Goal: Task Accomplishment & Management: Complete application form

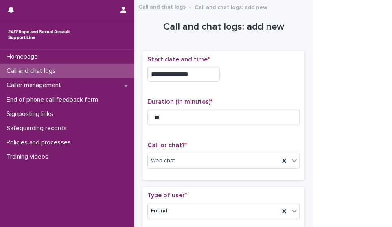
scroll to position [629, 0]
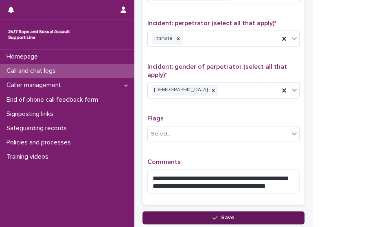
click at [239, 213] on button "Save" at bounding box center [224, 217] width 162 height 13
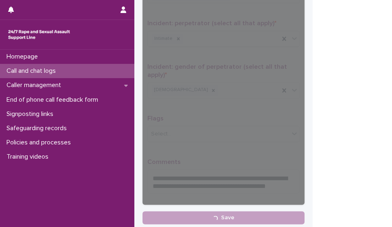
click at [54, 69] on p "Call and chat logs" at bounding box center [32, 71] width 59 height 8
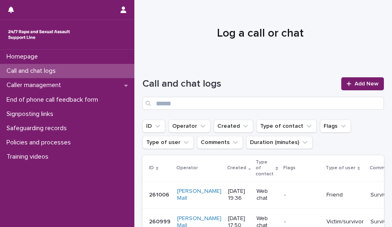
click at [54, 69] on p "Call and chat logs" at bounding box center [32, 71] width 59 height 8
click at [358, 84] on span "Add New" at bounding box center [367, 84] width 24 height 6
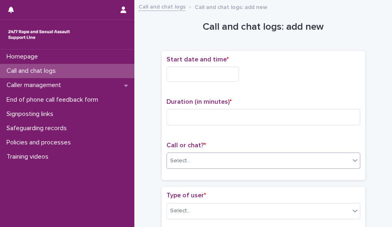
click at [222, 165] on div "Select..." at bounding box center [258, 160] width 183 height 13
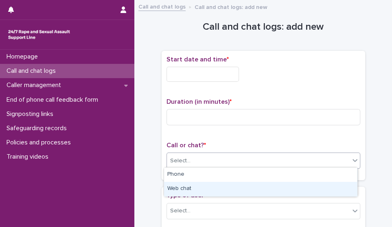
click at [215, 184] on div "Web chat" at bounding box center [260, 189] width 193 height 14
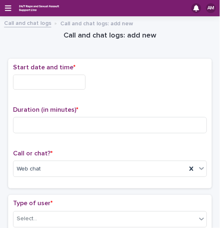
click at [26, 90] on div "Start date and time *" at bounding box center [110, 80] width 194 height 33
click at [25, 86] on input "text" at bounding box center [49, 82] width 73 height 15
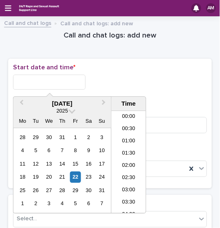
scroll to position [431, 0]
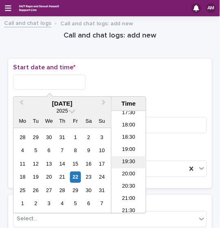
click at [125, 159] on li "19:30" at bounding box center [129, 162] width 35 height 12
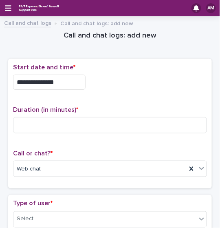
click at [63, 85] on input "**********" at bounding box center [49, 82] width 73 height 15
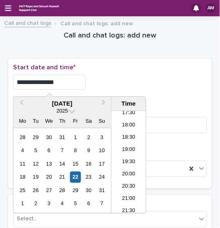
click at [140, 68] on p "Start date and time *" at bounding box center [110, 68] width 194 height 8
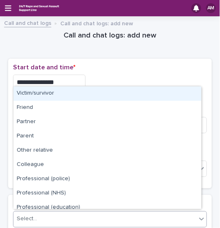
click at [72, 215] on div "Select..." at bounding box center [104, 218] width 183 height 13
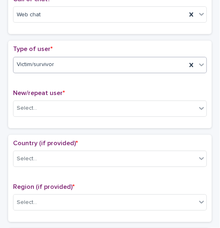
scroll to position [163, 0]
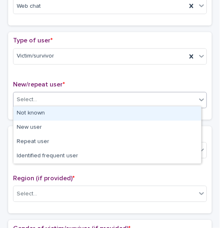
click at [138, 96] on div "Select..." at bounding box center [104, 99] width 183 height 13
click at [117, 109] on div "Not known" at bounding box center [107, 113] width 188 height 14
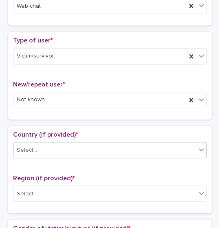
click at [46, 153] on div "Select..." at bounding box center [104, 150] width 183 height 13
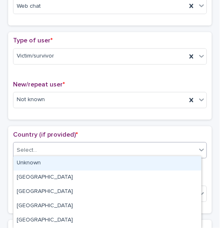
click at [44, 161] on div "Unknown" at bounding box center [107, 163] width 188 height 14
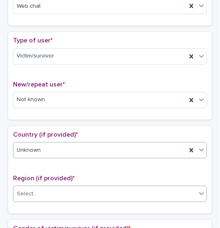
click at [51, 191] on div "Select..." at bounding box center [104, 193] width 183 height 13
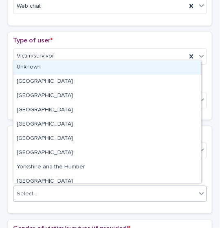
click at [35, 71] on div "Unknown" at bounding box center [107, 67] width 188 height 14
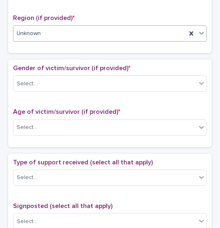
scroll to position [324, 0]
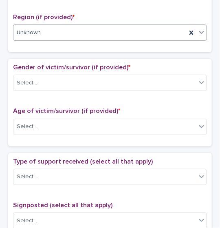
click at [163, 88] on div "Gender of victim/survivor (if provided) * Select..." at bounding box center [110, 81] width 194 height 34
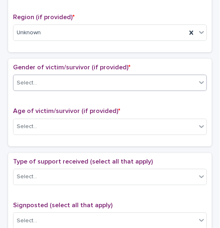
click at [155, 82] on div "Select..." at bounding box center [104, 82] width 183 height 13
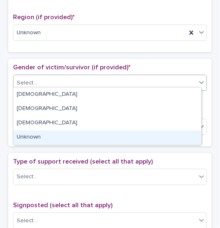
click at [133, 136] on div "Unknown" at bounding box center [107, 137] width 188 height 14
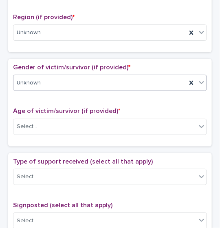
scroll to position [0, 0]
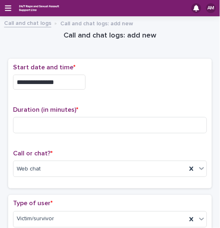
click at [57, 80] on input "**********" at bounding box center [49, 82] width 73 height 15
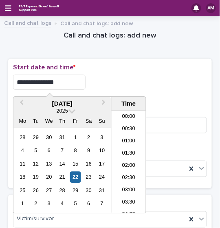
scroll to position [431, 0]
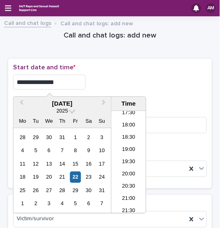
type input "**********"
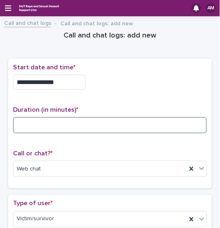
click at [114, 130] on input at bounding box center [110, 125] width 194 height 16
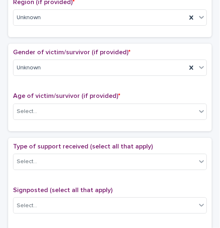
scroll to position [351, 0]
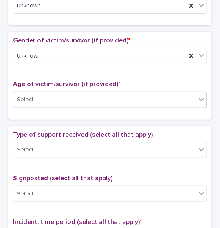
type input "**"
click at [139, 93] on div "Select..." at bounding box center [104, 99] width 183 height 13
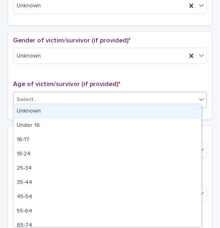
click at [123, 107] on div "Unknown" at bounding box center [107, 111] width 188 height 14
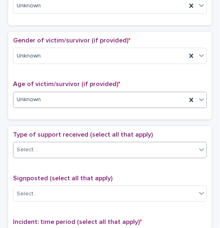
click at [109, 149] on div "Select..." at bounding box center [104, 149] width 183 height 13
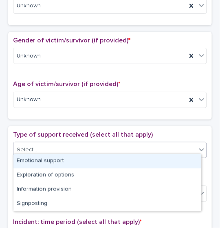
click at [98, 157] on div "Emotional support" at bounding box center [107, 161] width 188 height 14
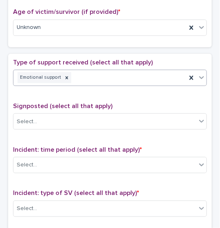
scroll to position [430, 0]
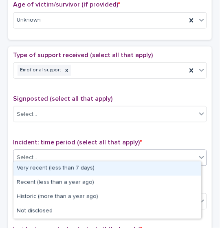
click at [176, 151] on div "Select..." at bounding box center [104, 157] width 183 height 13
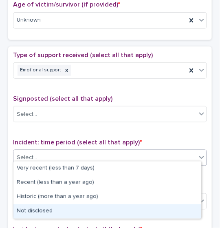
click at [116, 210] on div "Not disclosed" at bounding box center [107, 211] width 188 height 14
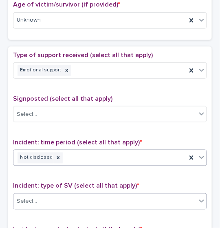
click at [117, 195] on div "Select..." at bounding box center [104, 201] width 183 height 13
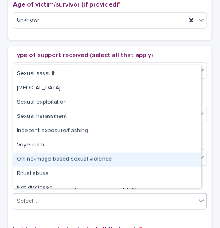
scroll to position [20, 0]
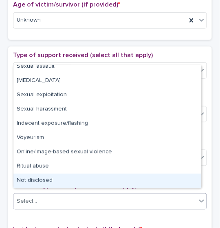
click at [187, 180] on div "Not disclosed" at bounding box center [107, 181] width 188 height 14
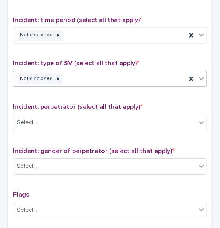
scroll to position [557, 0]
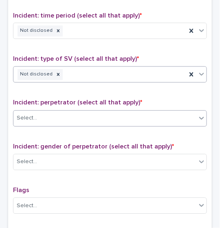
click at [172, 112] on div "Select..." at bounding box center [104, 118] width 183 height 13
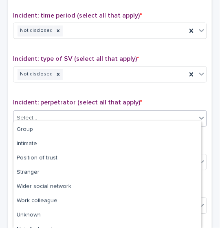
scroll to position [50, 0]
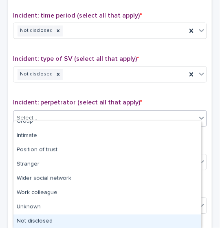
click at [166, 218] on div "Not disclosed" at bounding box center [107, 221] width 188 height 14
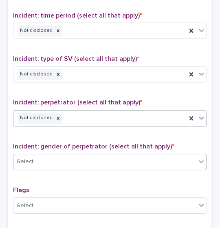
click at [166, 159] on div "Select..." at bounding box center [104, 161] width 183 height 13
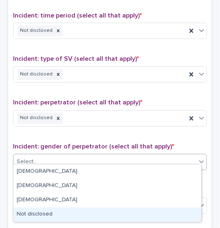
click at [172, 216] on div "Not disclosed" at bounding box center [107, 214] width 188 height 14
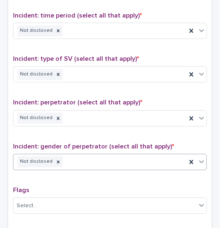
scroll to position [654, 0]
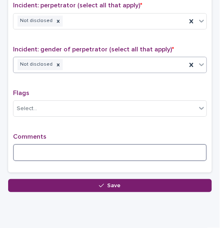
click at [103, 147] on textarea at bounding box center [110, 152] width 194 height 17
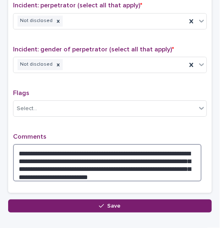
click at [157, 162] on textarea "**********" at bounding box center [107, 162] width 189 height 37
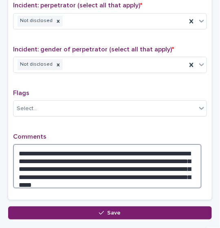
click at [75, 174] on textarea "**********" at bounding box center [107, 166] width 189 height 44
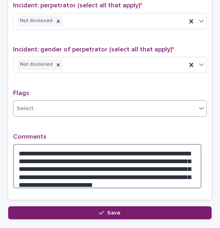
type textarea "**********"
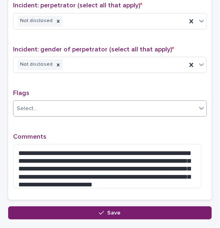
click at [76, 102] on div "Select..." at bounding box center [104, 108] width 183 height 13
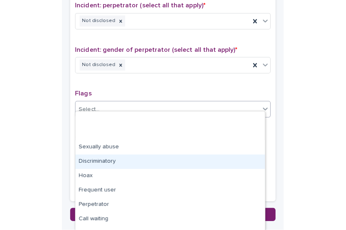
scroll to position [53, 0]
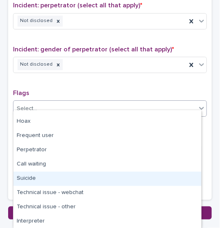
click at [175, 177] on div "Suicide" at bounding box center [107, 179] width 188 height 14
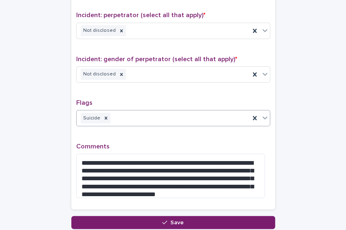
scroll to position [628, 0]
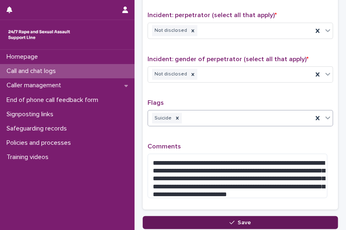
click at [233, 220] on div "button" at bounding box center [233, 223] width 8 height 6
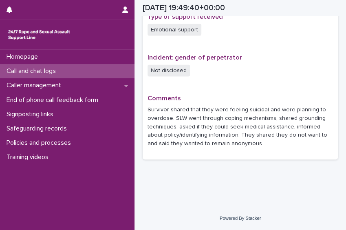
scroll to position [566, 0]
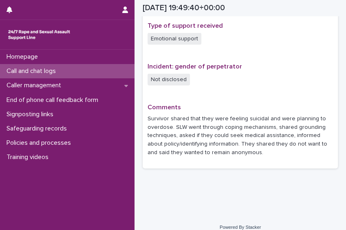
click at [90, 68] on div "Call and chat logs" at bounding box center [67, 71] width 134 height 14
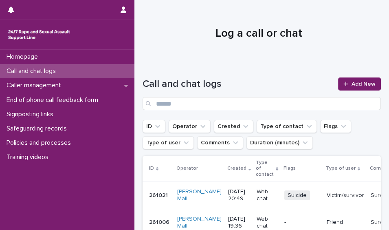
drag, startPoint x: 168, startPoint y: 194, endPoint x: 149, endPoint y: 194, distance: 19.2
click at [149, 194] on p "261021" at bounding box center [159, 194] width 20 height 9
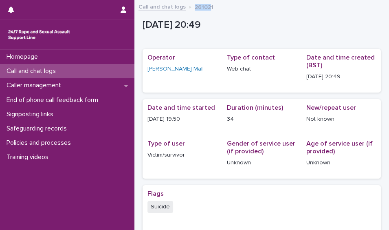
drag, startPoint x: 209, startPoint y: 5, endPoint x: 189, endPoint y: 5, distance: 20.8
click at [189, 5] on div "Call and chat logs 261021" at bounding box center [261, 7] width 255 height 11
drag, startPoint x: 189, startPoint y: 5, endPoint x: 281, endPoint y: 37, distance: 97.9
click at [281, 37] on div "[DATE] 20:49" at bounding box center [262, 27] width 238 height 24
drag, startPoint x: 218, startPoint y: 7, endPoint x: 194, endPoint y: 2, distance: 24.8
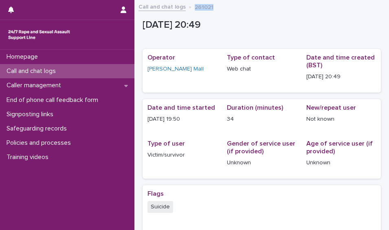
click at [194, 2] on div "Call and chat logs 261021" at bounding box center [261, 7] width 255 height 11
copy p "261021"
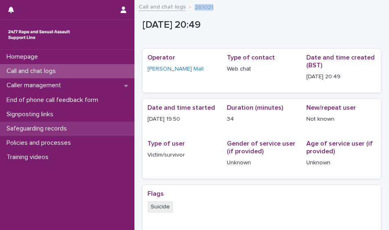
click at [76, 125] on div "Safeguarding records" at bounding box center [67, 128] width 134 height 14
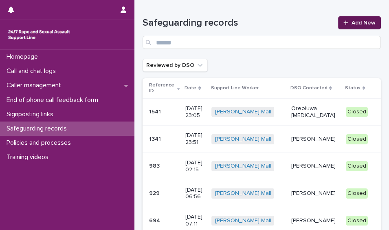
click at [358, 20] on span "Add New" at bounding box center [364, 23] width 24 height 6
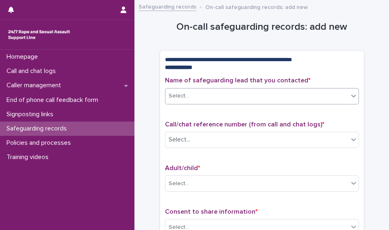
click at [264, 97] on div "Select..." at bounding box center [256, 95] width 183 height 13
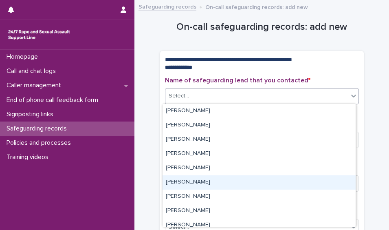
click at [247, 181] on div "[PERSON_NAME]" at bounding box center [259, 182] width 193 height 14
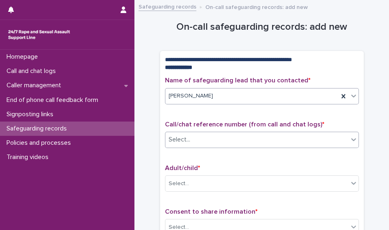
click at [245, 143] on div "Select..." at bounding box center [256, 139] width 183 height 13
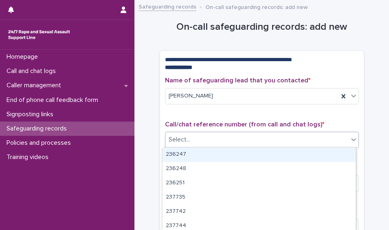
click at [205, 136] on div "Select..." at bounding box center [256, 139] width 183 height 13
type input "***"
click at [178, 137] on div "Select..." at bounding box center [180, 139] width 22 height 9
type input "***"
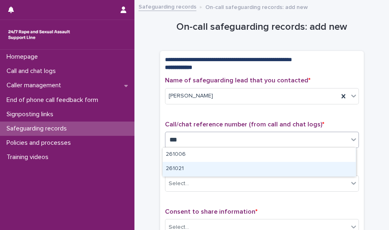
click at [184, 169] on div "261021" at bounding box center [259, 169] width 193 height 14
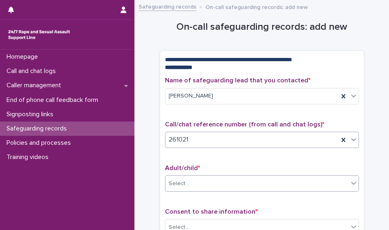
click at [199, 184] on div "Select..." at bounding box center [256, 183] width 183 height 13
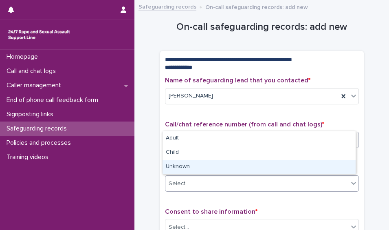
click at [195, 168] on div "Unknown" at bounding box center [259, 167] width 193 height 14
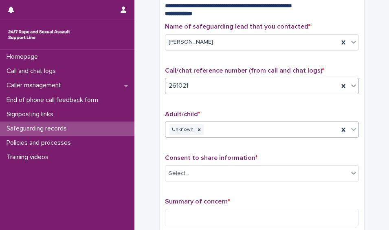
scroll to position [59, 0]
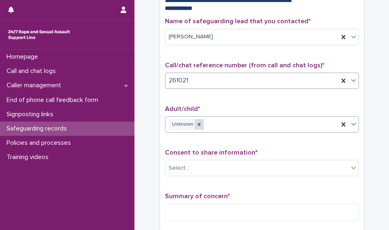
click at [196, 124] on icon at bounding box center [199, 124] width 6 height 6
click at [195, 124] on div "Select..." at bounding box center [256, 124] width 183 height 13
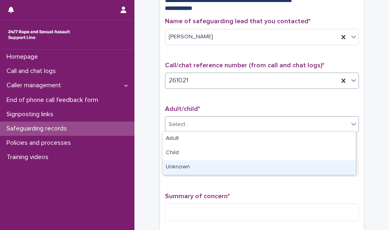
click at [188, 169] on div "Unknown" at bounding box center [259, 167] width 193 height 14
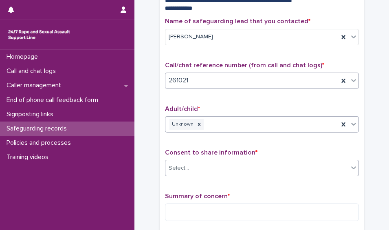
click at [194, 166] on div "Select..." at bounding box center [256, 167] width 183 height 13
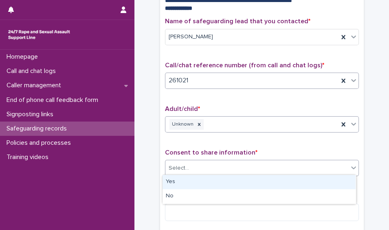
click at [190, 183] on div "Yes" at bounding box center [259, 182] width 193 height 14
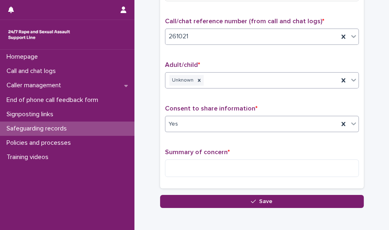
scroll to position [111, 0]
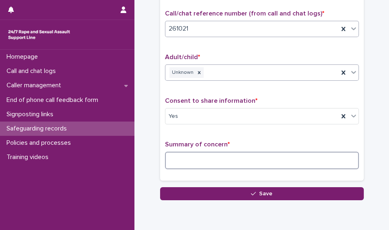
click at [300, 160] on textarea at bounding box center [262, 160] width 194 height 17
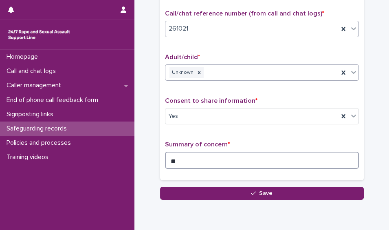
type textarea "*"
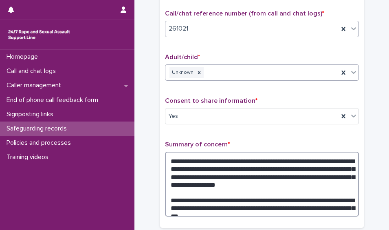
scroll to position [191, 0]
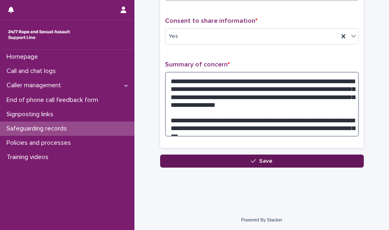
type textarea "**********"
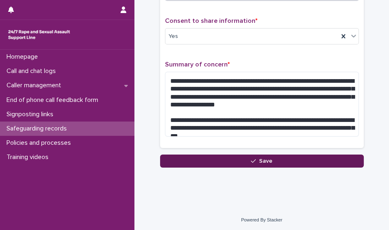
click at [306, 161] on button "Save" at bounding box center [262, 160] width 204 height 13
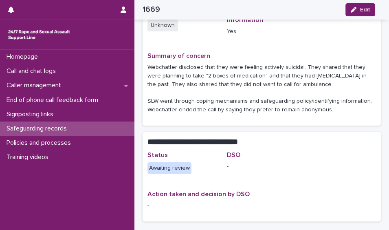
scroll to position [134, 0]
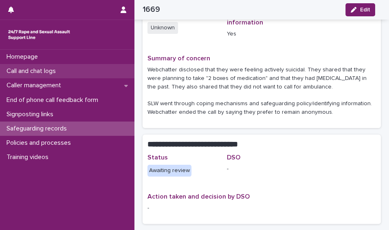
click at [75, 75] on div "Call and chat logs" at bounding box center [67, 71] width 134 height 14
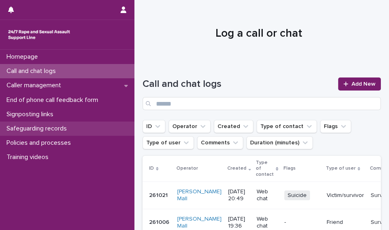
click at [66, 129] on p "Safeguarding records" at bounding box center [38, 129] width 70 height 8
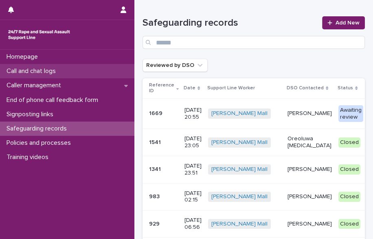
click at [62, 70] on p "Call and chat logs" at bounding box center [32, 71] width 59 height 8
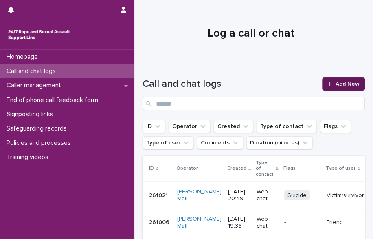
click at [328, 83] on icon at bounding box center [330, 84] width 5 height 6
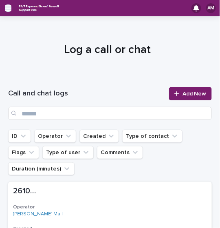
click at [10, 11] on icon "button" at bounding box center [8, 7] width 7 height 7
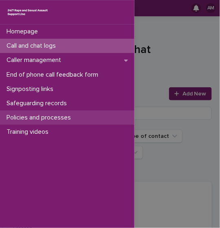
click at [51, 119] on p "Policies and processes" at bounding box center [40, 118] width 74 height 8
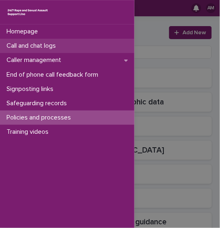
click at [131, 49] on div "Call and chat logs" at bounding box center [67, 46] width 134 height 14
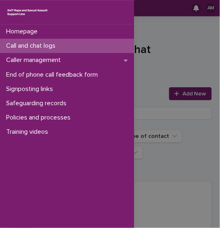
click at [149, 54] on div "Homepage Call and chat logs Caller management End of phone call feedback form S…" at bounding box center [110, 114] width 220 height 228
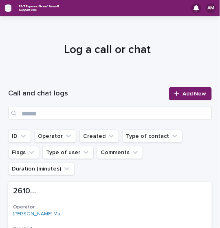
click at [9, 7] on icon "button" at bounding box center [8, 7] width 7 height 7
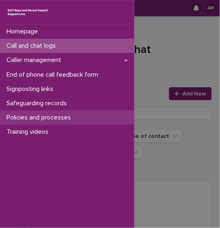
click at [57, 117] on p "Policies and processes" at bounding box center [40, 118] width 74 height 8
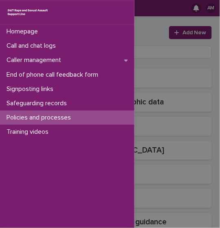
click at [156, 51] on div "Homepage Call and chat logs Caller management End of phone call feedback form S…" at bounding box center [110, 114] width 220 height 228
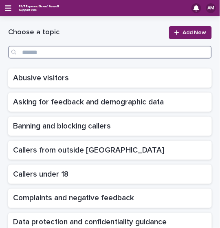
click at [156, 51] on input "Search" at bounding box center [110, 52] width 204 height 13
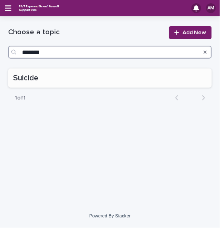
type input "*******"
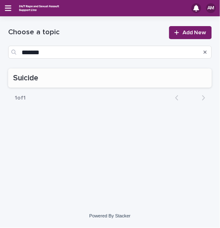
click at [135, 83] on div "Suicide Suicide" at bounding box center [110, 77] width 204 height 19
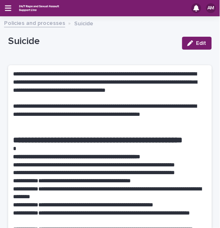
click at [84, 153] on p at bounding box center [107, 149] width 189 height 8
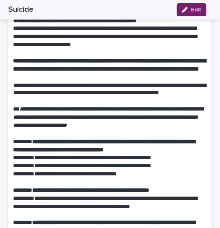
scroll to position [486, 0]
